Goal: Obtain resource: Obtain resource

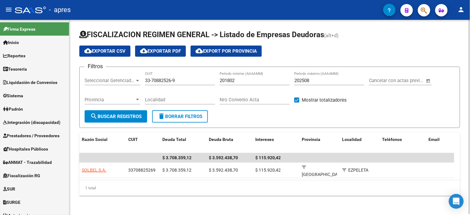
click at [163, 76] on div "33-70882526-9 CUIT" at bounding box center [180, 78] width 70 height 13
click at [163, 81] on input "33-70882526-9" at bounding box center [180, 81] width 70 height 6
paste input "20-36211821-3"
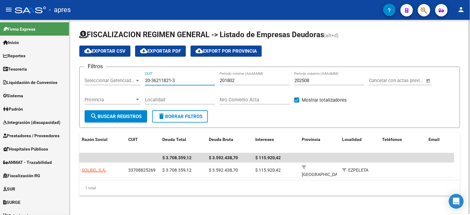
type input "20-36211821-3"
click at [133, 117] on span "search Buscar Registros" at bounding box center [115, 117] width 51 height 6
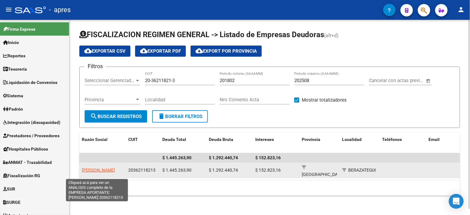
click at [94, 168] on span "[PERSON_NAME]" at bounding box center [98, 170] width 33 height 5
type textarea "20362118213"
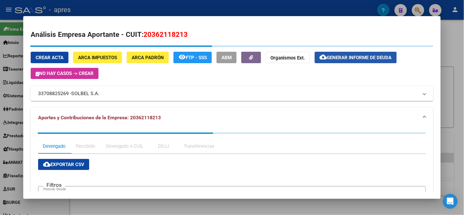
click at [336, 59] on div "Crear Acta ARCA Impuestos ARCA Padrón remove_red_eye FTP - SSS ABM Organismos E…" at bounding box center [232, 65] width 403 height 27
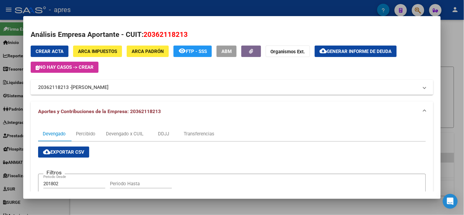
click at [336, 55] on button "cloud_download Generar informe de deuda" at bounding box center [356, 51] width 82 height 11
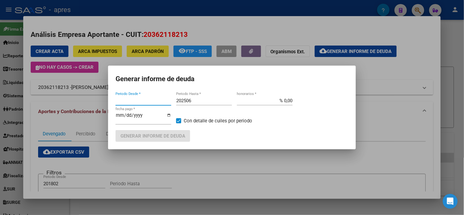
click at [203, 103] on input "202506" at bounding box center [204, 101] width 56 height 6
type input "201802"
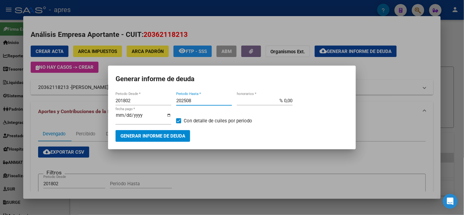
type input "202508"
click at [181, 133] on span "Generar informe de deuda" at bounding box center [152, 136] width 65 height 6
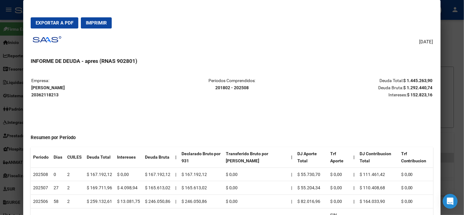
click at [63, 26] on button "Exportar a PDF" at bounding box center [55, 22] width 48 height 11
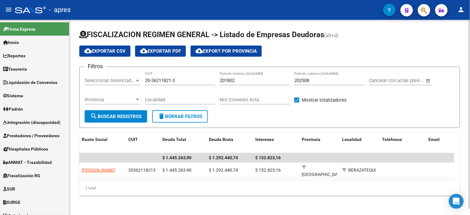
click at [166, 79] on input "20-36211821-3" at bounding box center [180, 81] width 70 height 6
paste input "30-65914207-0"
type input "30-65914207-0"
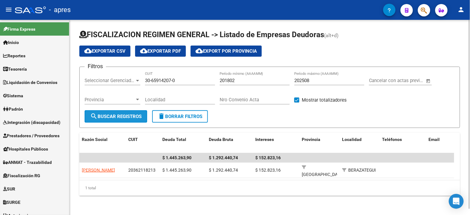
click at [126, 112] on button "search Buscar Registros" at bounding box center [116, 116] width 63 height 12
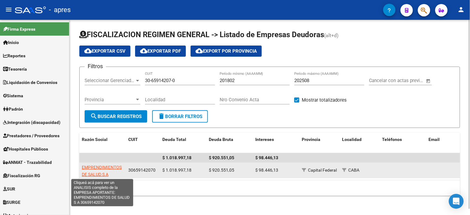
click at [94, 166] on span "EMPRENDIMIENTOS DE SALUD S A" at bounding box center [102, 171] width 40 height 12
type textarea "30659142070"
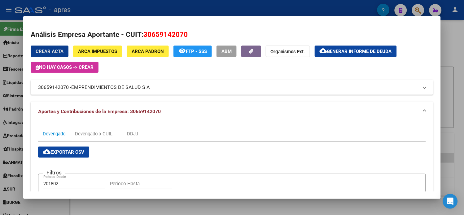
click at [373, 53] on span "Generar informe de deuda" at bounding box center [359, 52] width 65 height 6
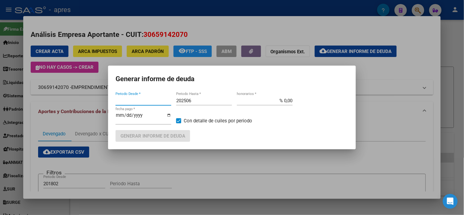
click at [206, 103] on input "202506" at bounding box center [204, 101] width 56 height 6
type input "202508"
click at [175, 137] on span "Generar informe de deuda" at bounding box center [152, 136] width 65 height 6
click at [168, 134] on span "Generar informe de deuda" at bounding box center [152, 136] width 65 height 6
click at [166, 135] on span "Generar informe de deuda" at bounding box center [152, 136] width 65 height 6
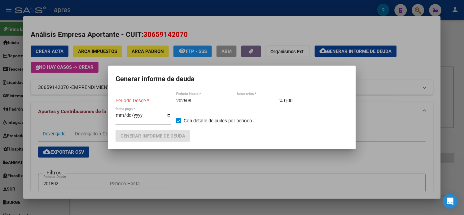
type input "201802"
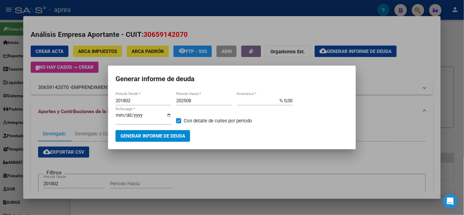
click at [168, 138] on button "Generar informe de deuda" at bounding box center [153, 135] width 75 height 11
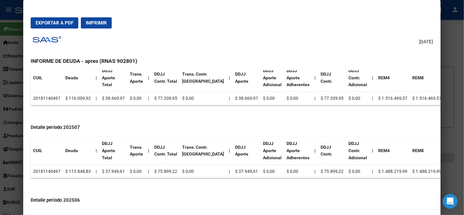
scroll to position [241, 0]
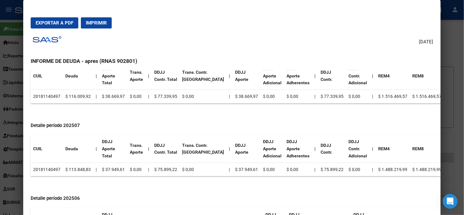
click at [49, 167] on td "20181140497" at bounding box center [47, 170] width 32 height 14
copy td "20181140497"
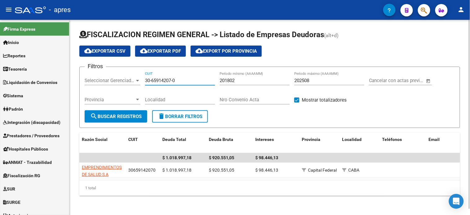
click at [165, 79] on input "30-65914207-0" at bounding box center [180, 81] width 70 height 6
paste input "9601783-9"
type input "30-69601783-9"
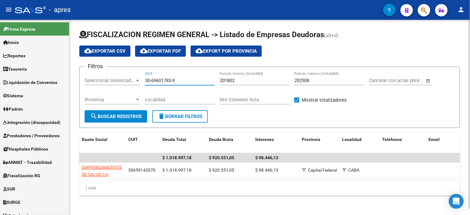
click at [133, 120] on button "search Buscar Registros" at bounding box center [116, 116] width 63 height 12
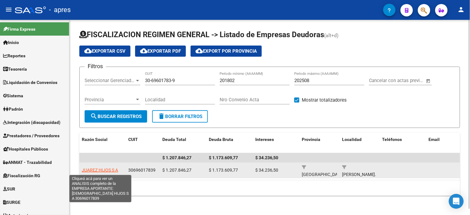
click at [99, 168] on span "JUAREZ HIJOS S A" at bounding box center [100, 170] width 36 height 5
type textarea "30696017839"
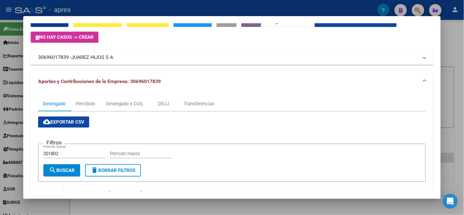
scroll to position [0, 0]
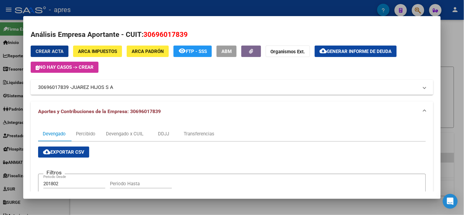
click at [354, 51] on span "Generar informe de deuda" at bounding box center [359, 52] width 65 height 6
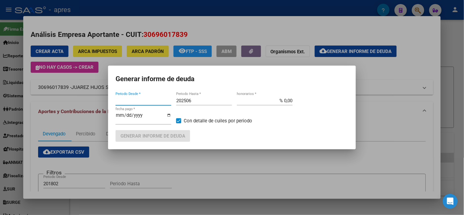
click at [199, 103] on input "202506" at bounding box center [204, 101] width 56 height 6
type input "201802"
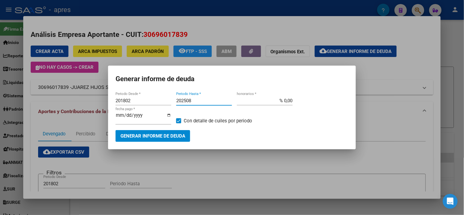
type input "202508"
click at [172, 134] on span "Generar informe de deuda" at bounding box center [152, 136] width 65 height 6
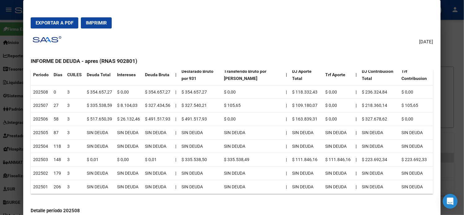
scroll to position [206, 0]
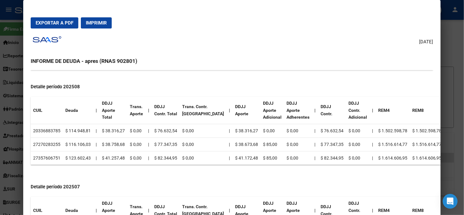
click at [44, 128] on td "20336883785" at bounding box center [47, 131] width 32 height 14
copy td "20336883785"
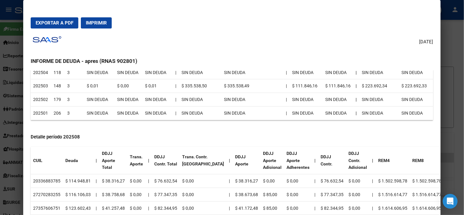
scroll to position [172, 0]
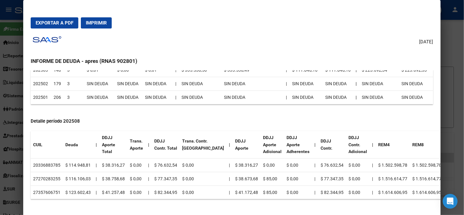
click at [50, 166] on td "20336883785" at bounding box center [47, 166] width 32 height 14
click at [52, 177] on td "27270283255" at bounding box center [47, 179] width 32 height 14
copy td "27270283255"
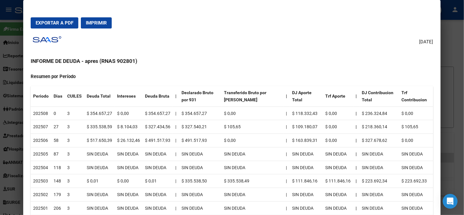
scroll to position [0, 0]
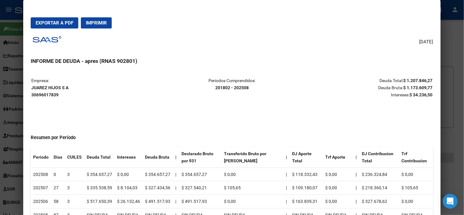
click at [47, 87] on strong "JUAREZ HIJOS S A 30696017839" at bounding box center [49, 91] width 37 height 12
copy strong "JUAREZ HIJOS S A"
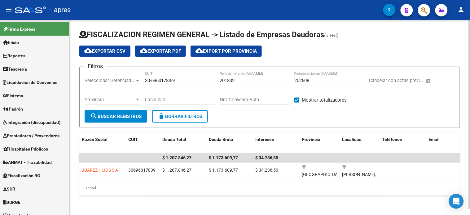
click at [165, 81] on input "30-69601783-9" at bounding box center [180, 81] width 70 height 6
paste input "54632118-1"
type input "30-54632118-1"
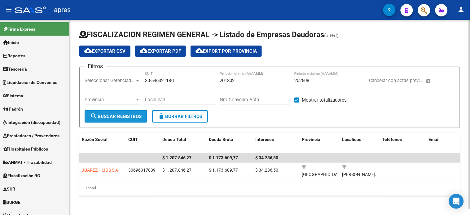
click at [126, 116] on span "search Buscar Registros" at bounding box center [115, 117] width 51 height 6
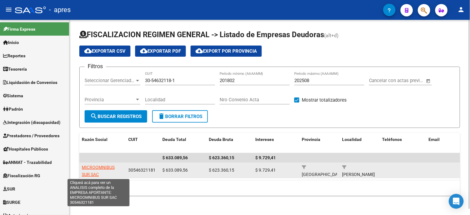
click at [94, 165] on span "MICROOMNIBUS SUR SAC" at bounding box center [98, 171] width 33 height 12
type textarea "30546321181"
click at [103, 165] on span "MICROOMNIBUS SUR SAC" at bounding box center [98, 171] width 33 height 12
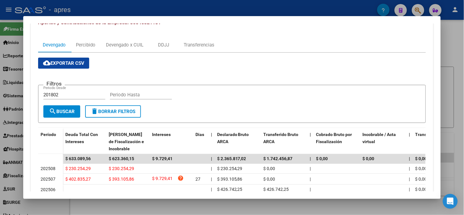
scroll to position [179, 0]
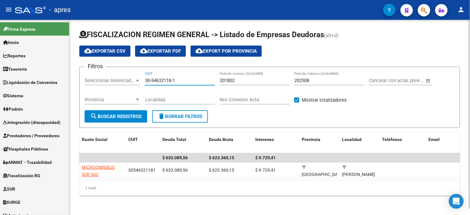
click at [161, 83] on input "30-54632118-1" at bounding box center [180, 81] width 70 height 6
paste input "71638036-6"
type input "30-71638036-6"
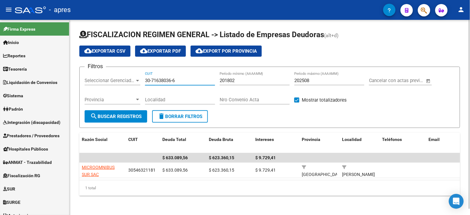
click at [122, 112] on button "search Buscar Registros" at bounding box center [116, 116] width 63 height 12
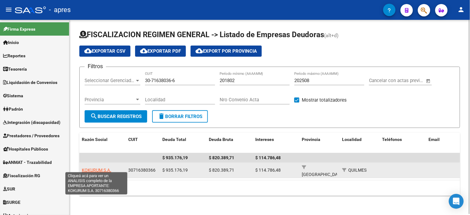
click at [100, 168] on span "KOKURUM S.A." at bounding box center [96, 170] width 29 height 5
type textarea "30716380366"
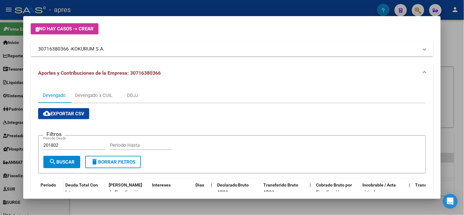
scroll to position [0, 0]
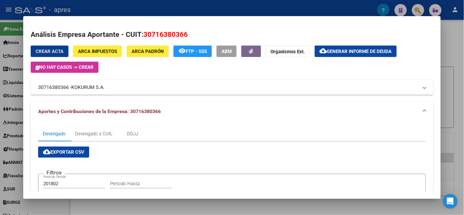
click at [338, 54] on span "Generar informe de deuda" at bounding box center [359, 52] width 65 height 6
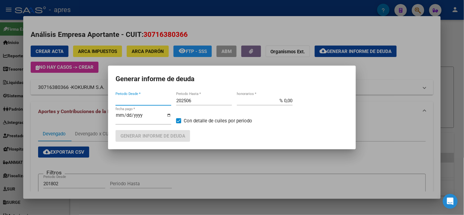
type input "201802"
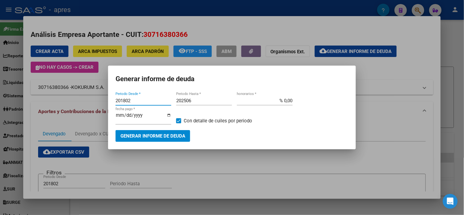
click at [202, 103] on input "202506" at bounding box center [204, 101] width 56 height 6
type input "202508"
click at [169, 133] on span "Generar informe de deuda" at bounding box center [152, 136] width 65 height 6
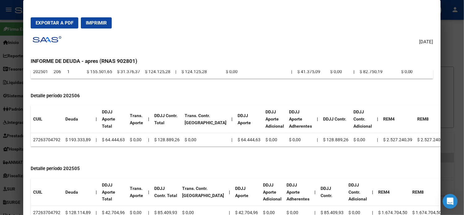
scroll to position [234, 0]
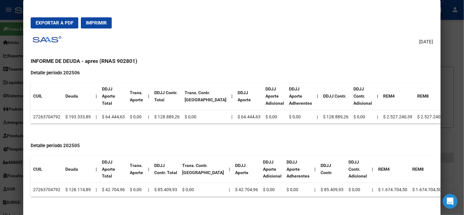
click at [41, 116] on td "27263704792" at bounding box center [47, 117] width 32 height 14
copy td "27263704792"
